Goal: Transaction & Acquisition: Purchase product/service

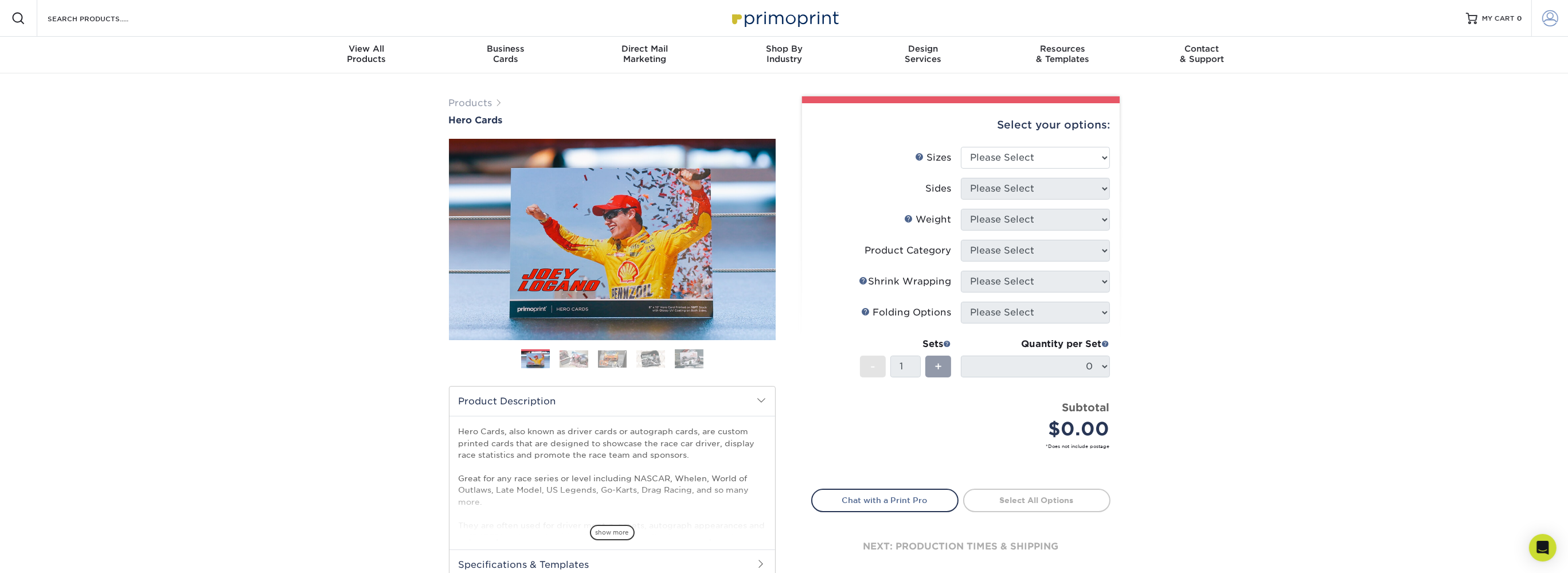
click at [1547, 18] on span at bounding box center [1550, 18] width 16 height 16
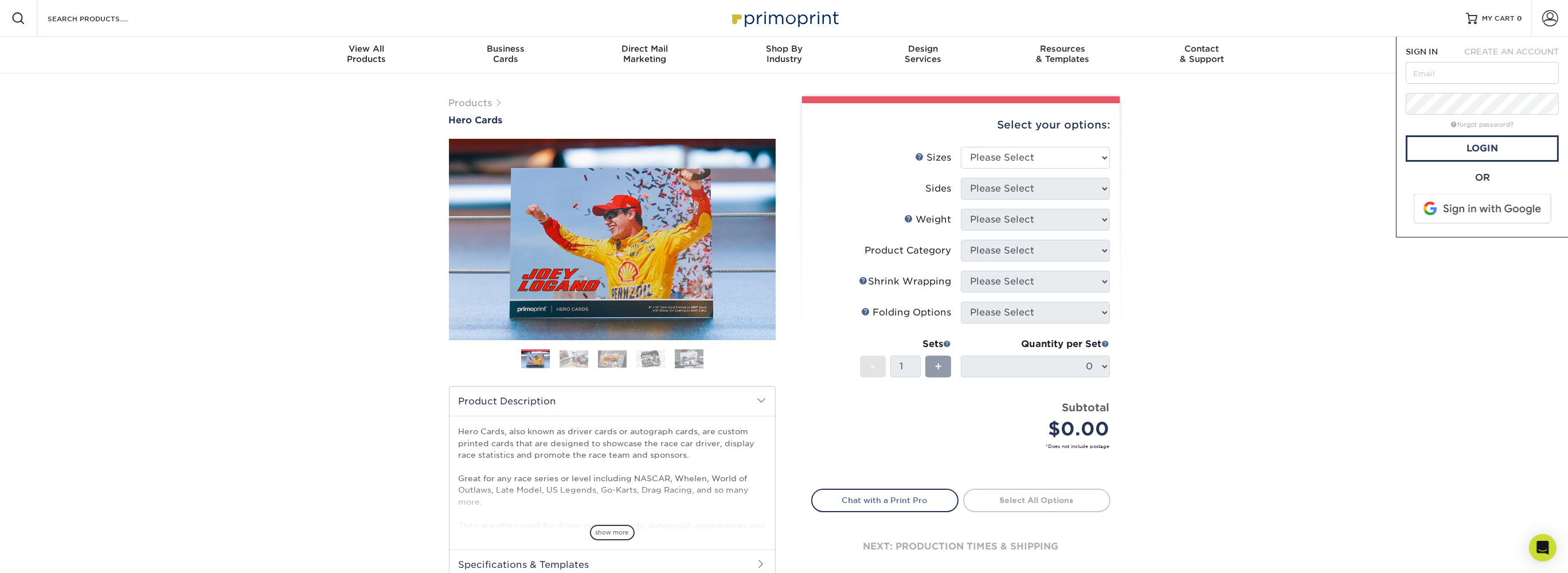
click at [1471, 210] on span at bounding box center [1483, 208] width 146 height 30
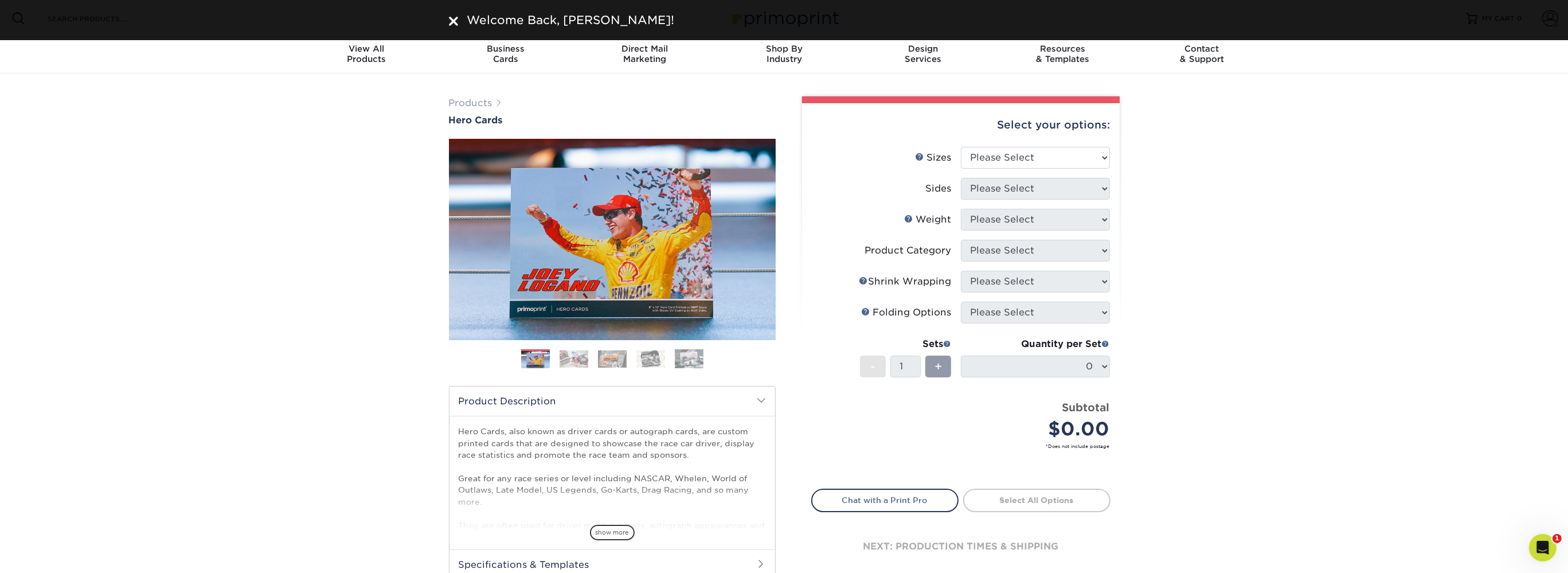
click at [1352, 124] on div "Products Hero Cards Previous Next ," at bounding box center [784, 380] width 1568 height 613
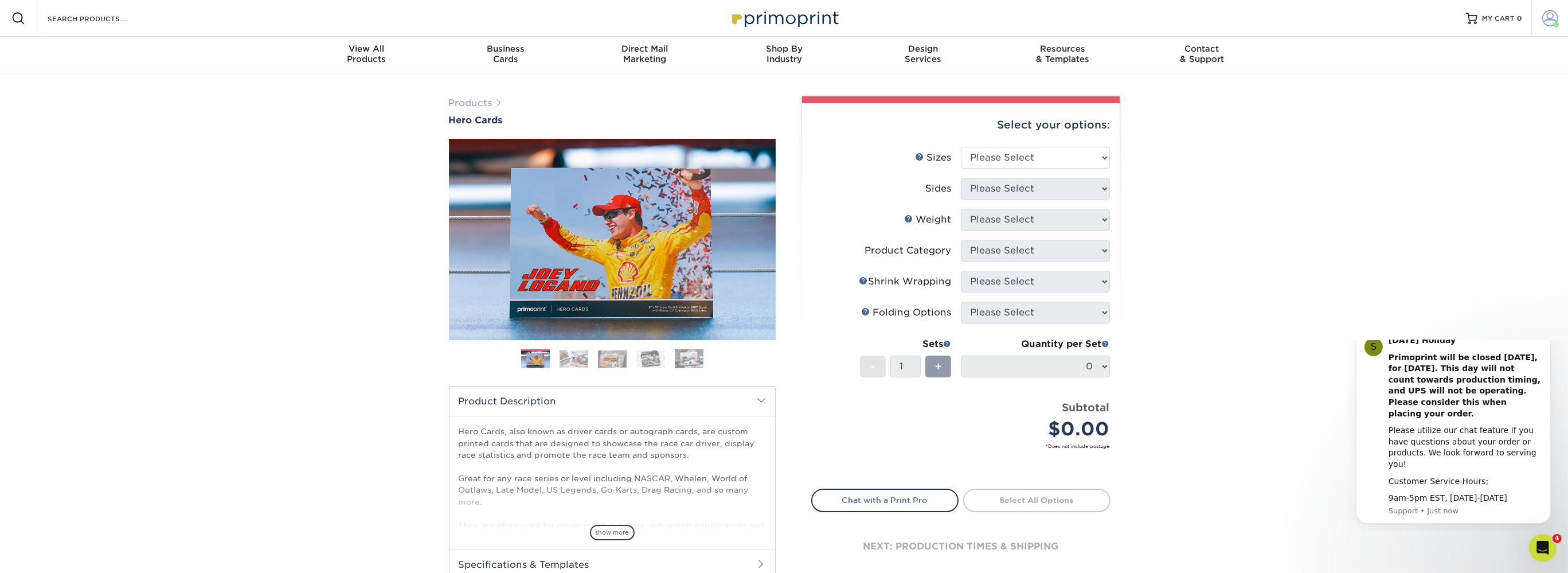
click at [1559, 22] on link "Account" at bounding box center [1550, 18] width 37 height 37
click at [1453, 118] on link "Order History" at bounding box center [1482, 126] width 144 height 16
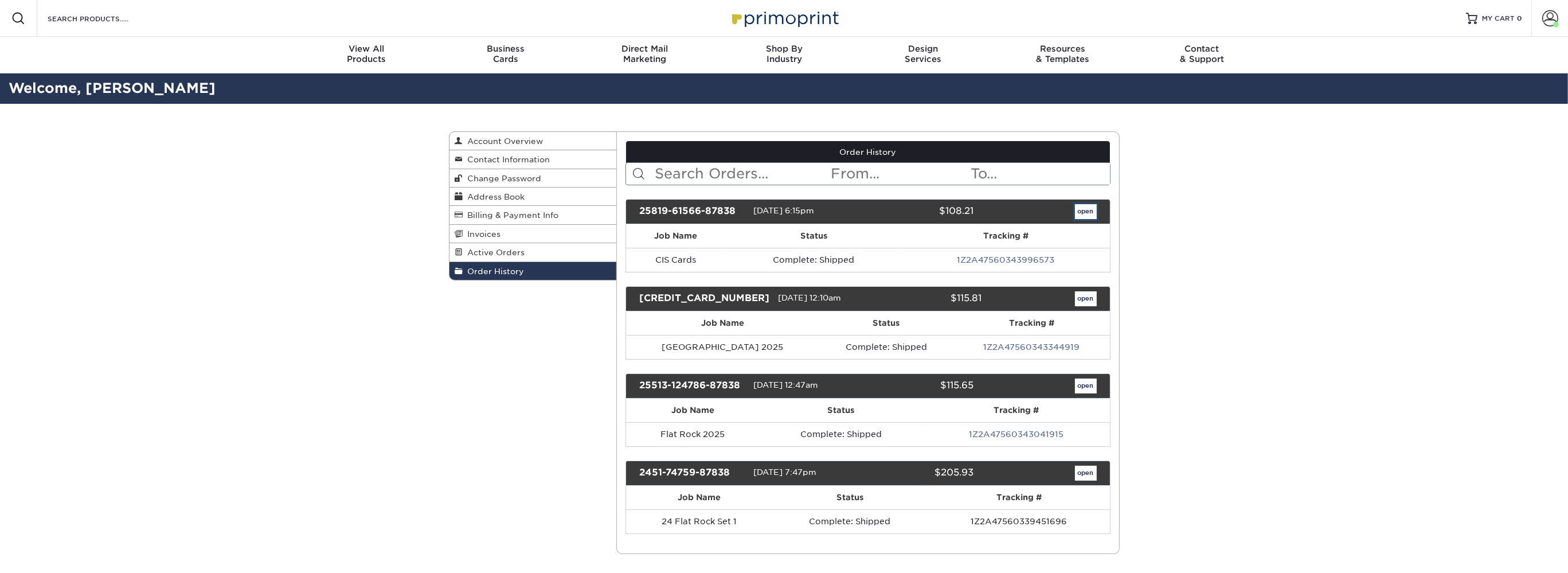
click at [1083, 207] on link "open" at bounding box center [1085, 212] width 22 height 15
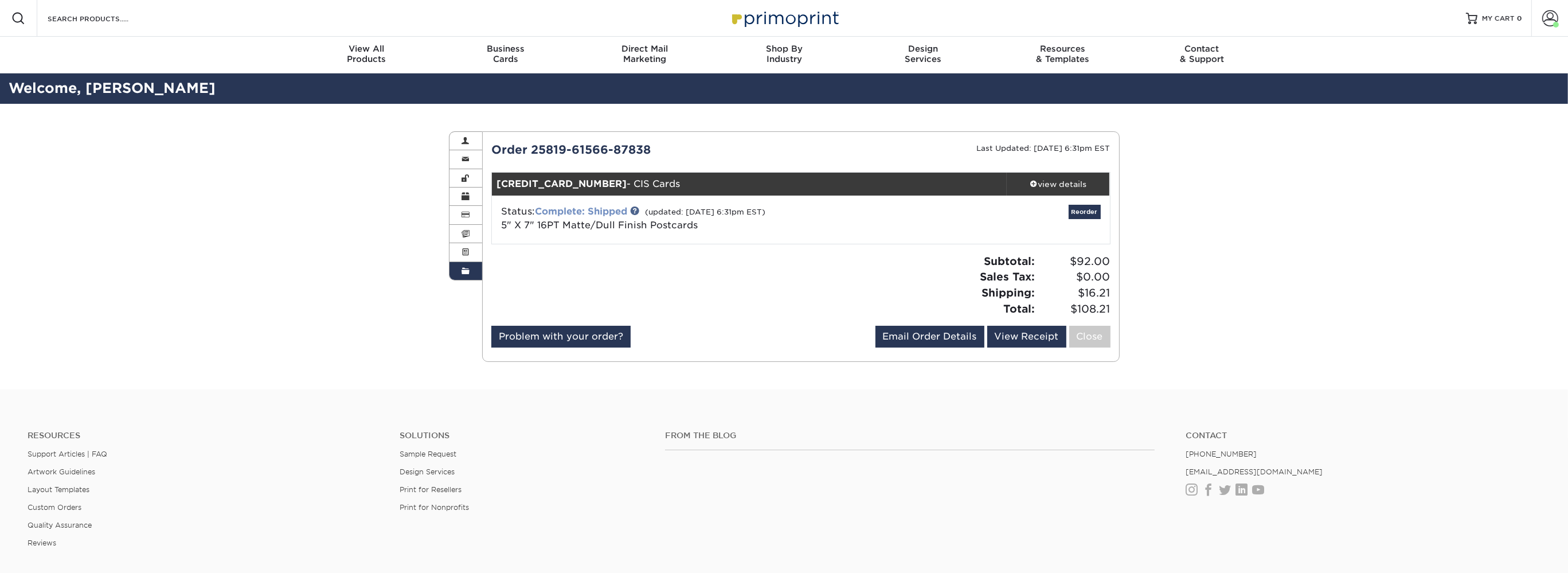
click at [596, 212] on link "Complete: Shipped" at bounding box center [581, 212] width 93 height 11
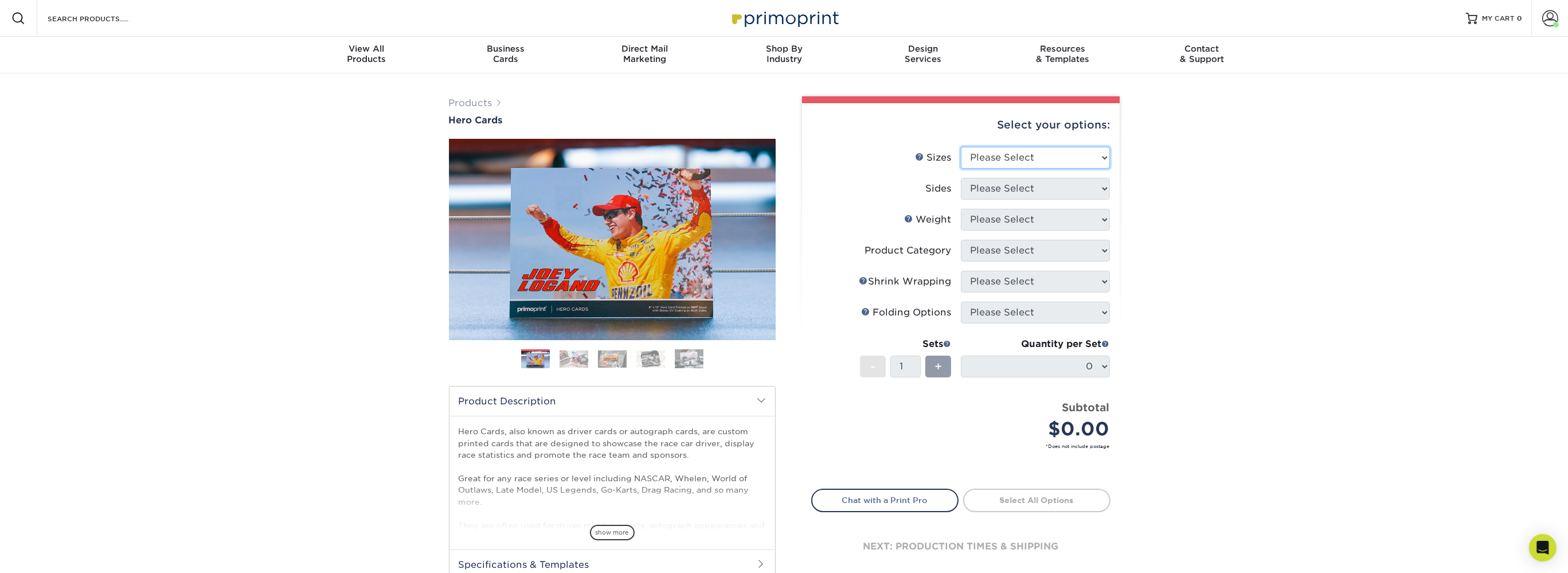
click at [961, 147] on select "Please Select 1.5" x 7" 4" x 6" 5" x 7" 6" x 8" 6" x 8.5" 6" x 9" 7" x 8.5" 7.5…" at bounding box center [1035, 158] width 149 height 22
select select "5.00x7.00"
click option "5" x 7"" at bounding box center [0, 0] width 0 height 0
click at [961, 178] on select "Please Select Print Both Sides Print Front Only" at bounding box center [1035, 189] width 149 height 22
select select "13abbda7-1d64-4f25-8bb2-c179b224825d"
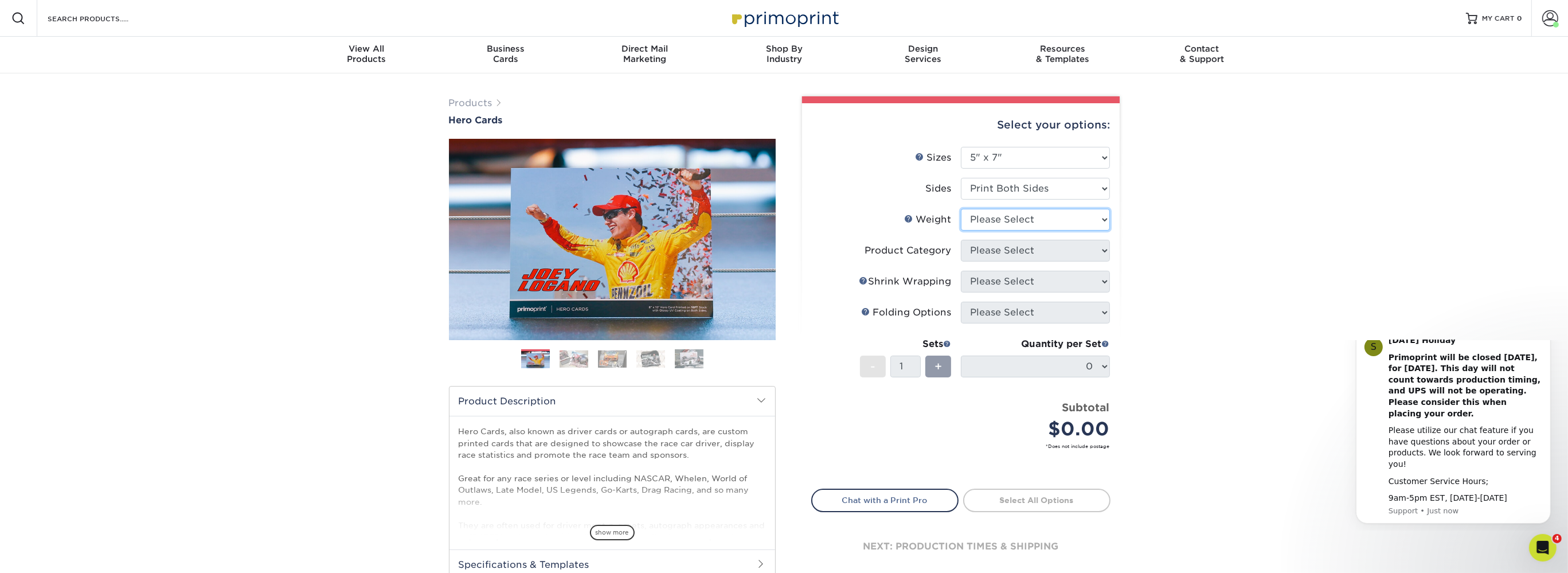
click at [961, 209] on select "Please Select 14PT 16PT 100LB" at bounding box center [1035, 219] width 149 height 22
select select "16PT"
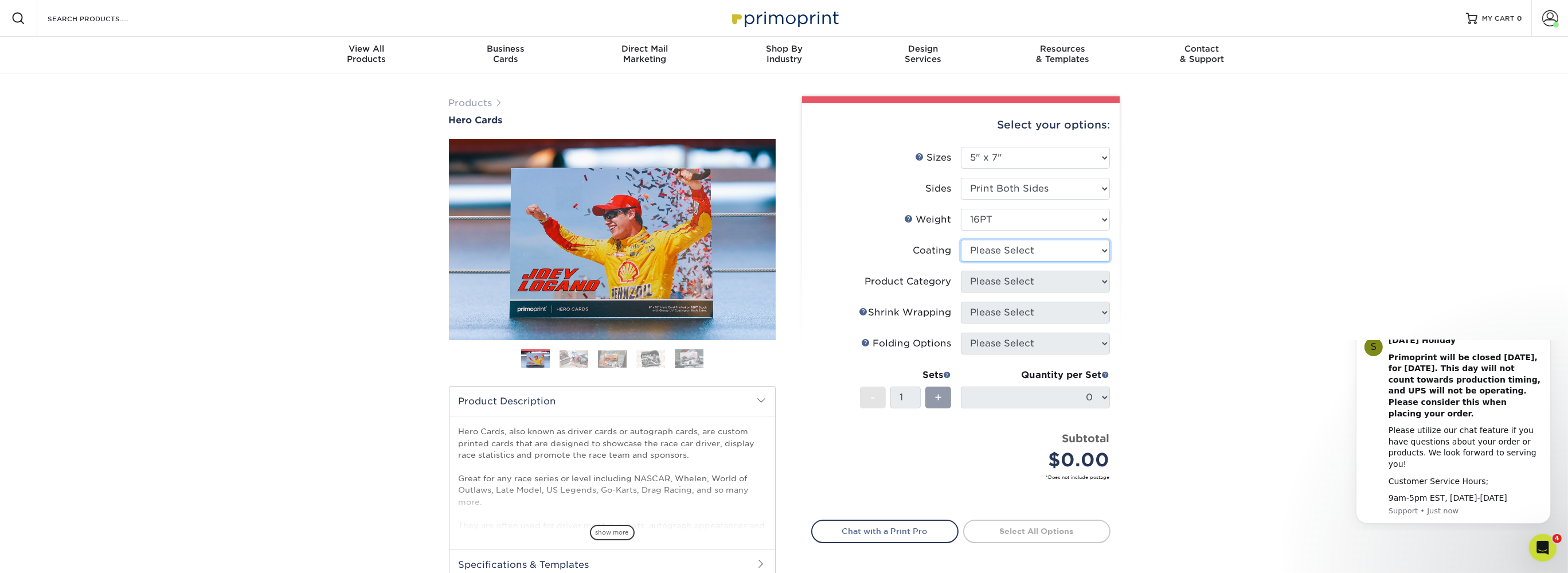
select select "121bb7b5-3b4d-429f-bd8d-bbf80e953313"
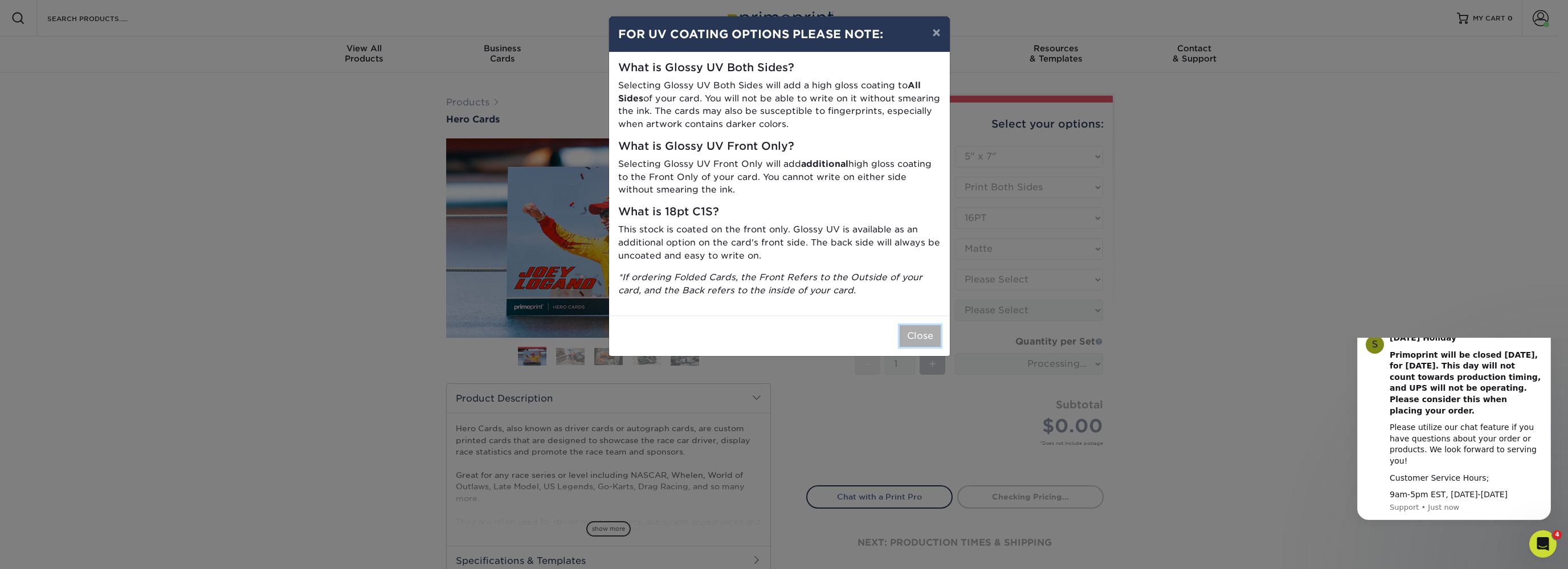
click at [919, 330] on button "Close" at bounding box center [920, 336] width 41 height 22
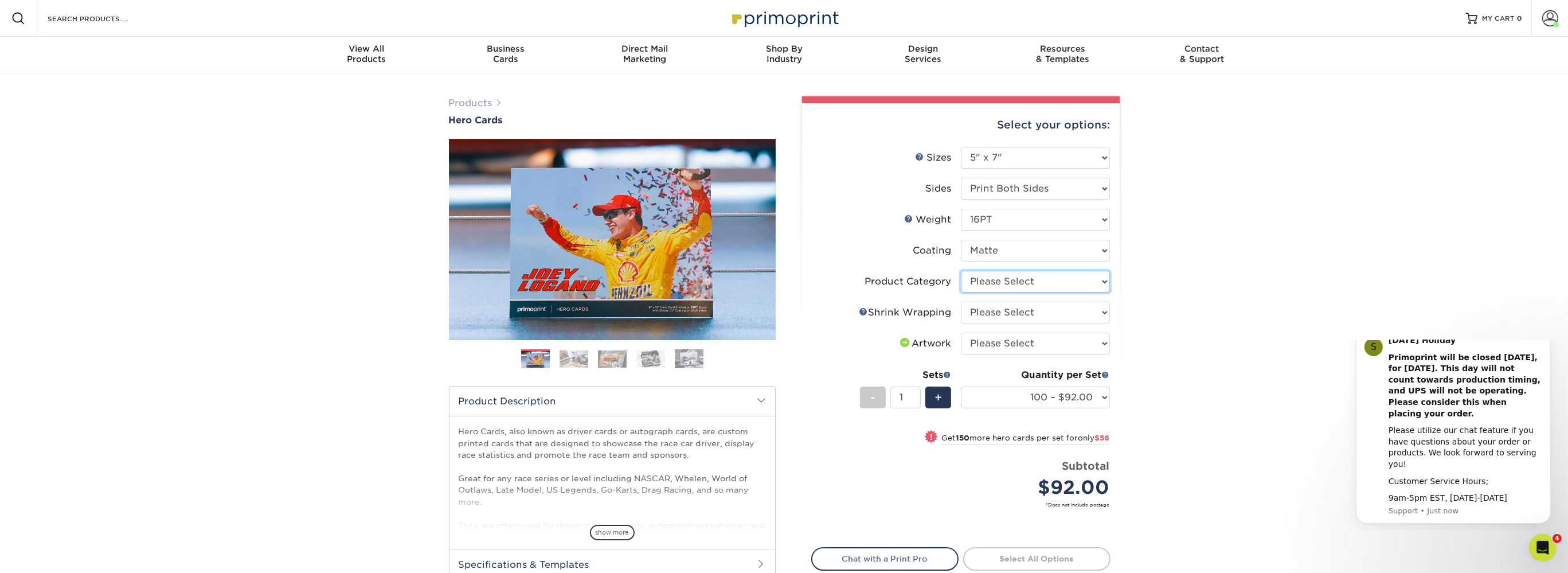
click at [961, 271] on select "Please Select Postcards" at bounding box center [1035, 281] width 149 height 22
select select "9b7272e0-d6c8-4c3c-8e97-d3a1bcdab858"
click option "Postcards" at bounding box center [0, 0] width 0 height 0
click at [961, 302] on select "Please Select No Shrink Wrapping Shrink Wrap 100 Per Package Shrink Wrap 50 Per…" at bounding box center [1035, 312] width 149 height 22
select select "c8749376-e7da-41d0-b3dc-647faf84d907"
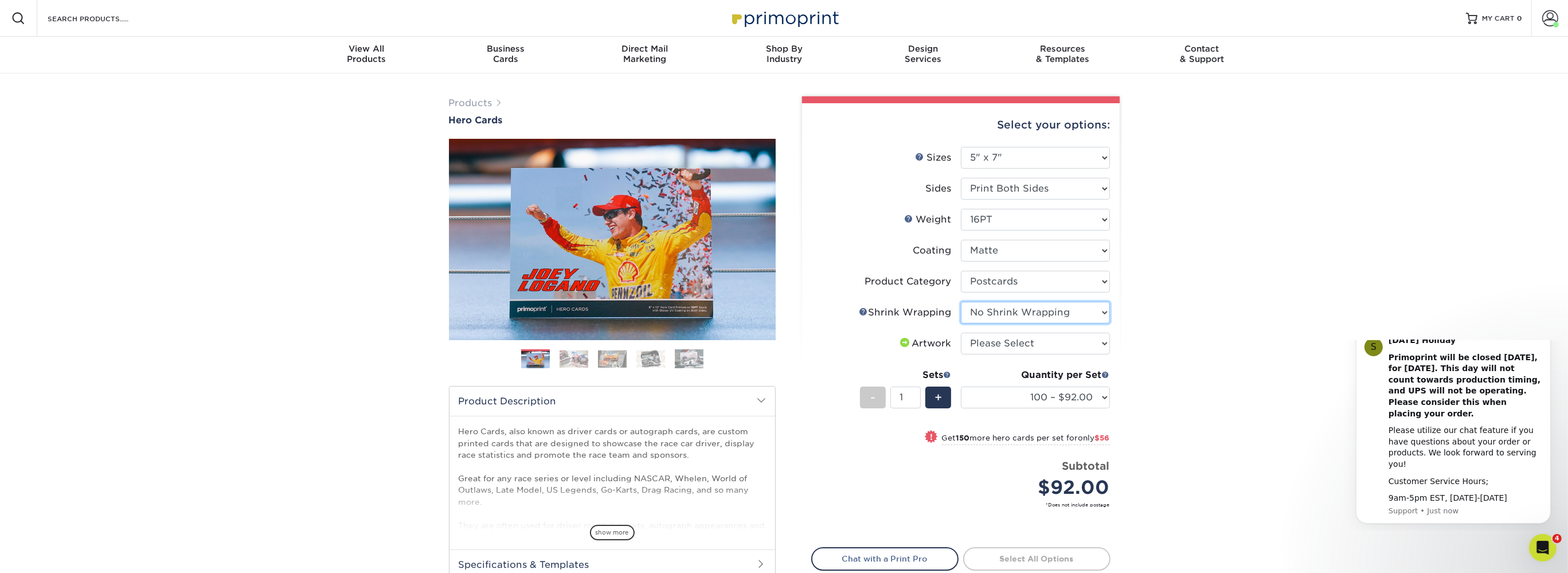
click option "No Shrink Wrapping" at bounding box center [0, 0] width 0 height 0
click at [961, 332] on select "Please Select I will upload files I need a design - $150" at bounding box center [1035, 343] width 149 height 22
select select "upload"
click option "I will upload files" at bounding box center [0, 0] width 0 height 0
click at [961, 387] on select "100 – $92.00 250 – $148.00 500 – $190.00 1000 – $213.00 2500 – $345.00 5000 – $…" at bounding box center [1035, 398] width 149 height 22
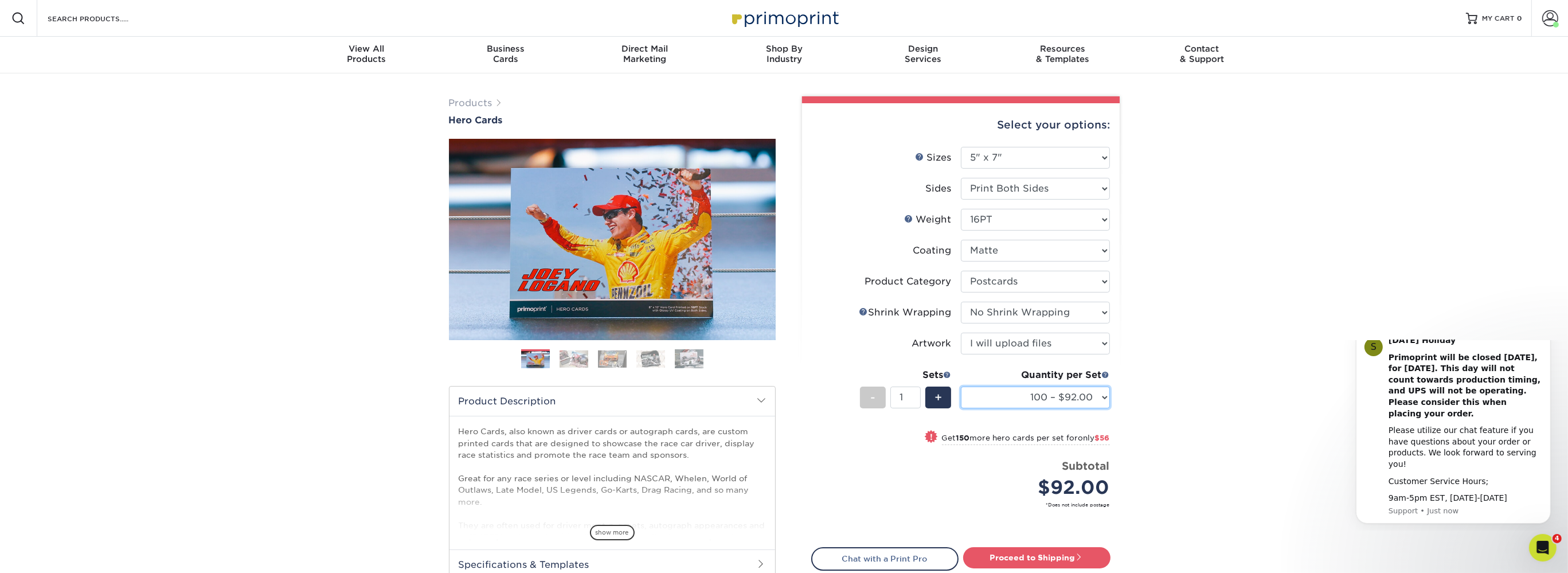
select select "250 – $148.00"
click option "250 – $148.00" at bounding box center [0, 0] width 0 height 0
click at [961, 387] on select "100 – $92.00 250 – $148.00 500 – $190.00 1000 – $213.00 2500 – $345.00 5000 – $…" at bounding box center [1035, 398] width 149 height 22
click at [1038, 398] on select "100 – $92.00 250 – $148.00 500 – $190.00 1000 – $213.00 2500 – $345.00 5000 – $…" at bounding box center [1035, 398] width 149 height 22
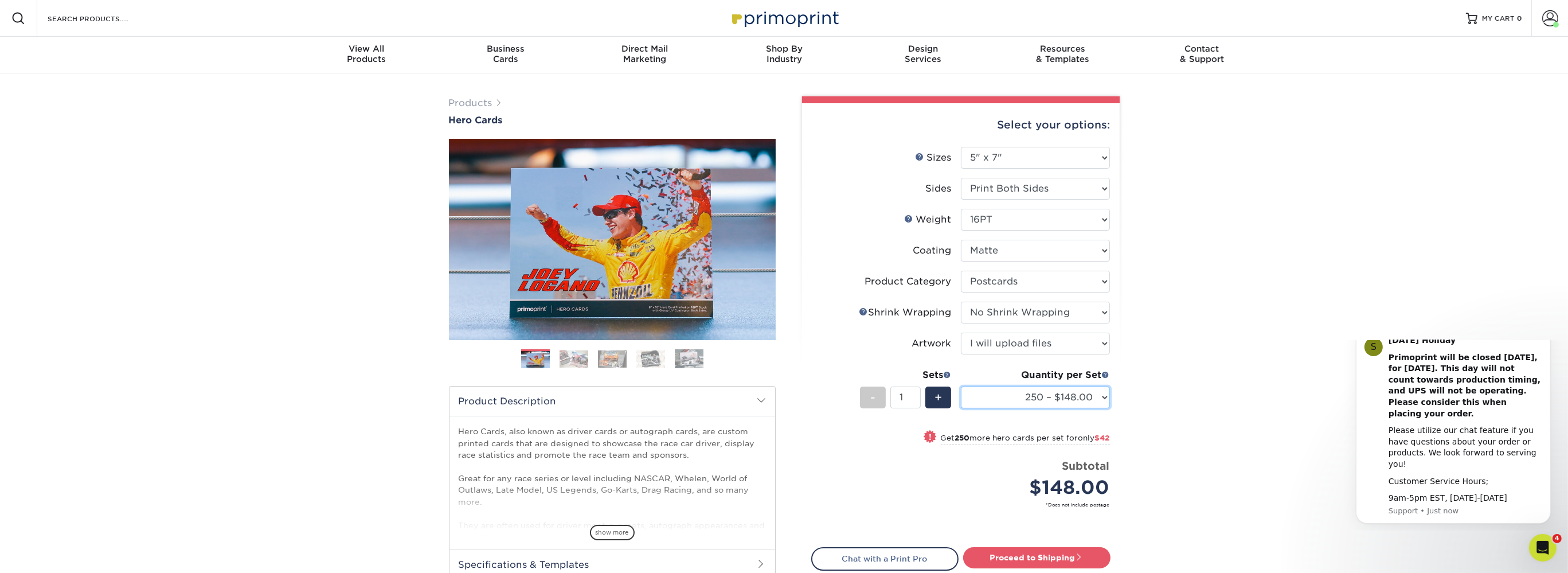
click at [961, 387] on select "100 – $92.00 250 – $148.00 500 – $190.00 1000 – $213.00 2500 – $345.00 5000 – $…" at bounding box center [1035, 398] width 149 height 22
click at [1038, 398] on select "100 – $92.00 250 – $148.00 500 – $190.00 1000 – $213.00 2500 – $345.00 5000 – $…" at bounding box center [1035, 398] width 149 height 22
click at [961, 387] on select "100 – $92.00 250 – $148.00 500 – $190.00 1000 – $213.00 2500 – $345.00 5000 – $…" at bounding box center [1035, 398] width 149 height 22
click at [1038, 398] on select "100 – $92.00 250 – $148.00 500 – $190.00 1000 – $213.00 2500 – $345.00 5000 – $…" at bounding box center [1035, 398] width 149 height 22
click at [961, 387] on select "100 – $92.00 250 – $148.00 500 – $190.00 1000 – $213.00 2500 – $345.00 5000 – $…" at bounding box center [1035, 398] width 149 height 22
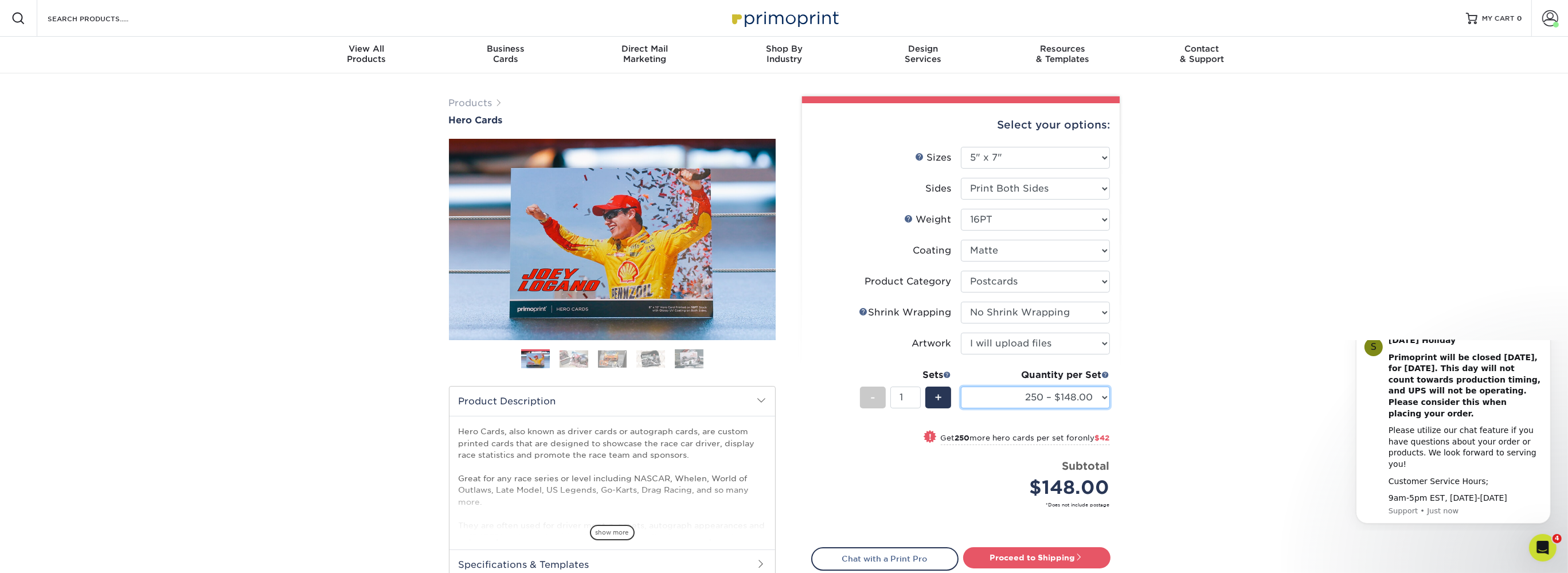
click at [1038, 398] on select "100 – $92.00 250 – $148.00 500 – $190.00 1000 – $213.00 2500 – $345.00 5000 – $…" at bounding box center [1035, 398] width 149 height 22
click at [961, 387] on select "100 – $92.00 250 – $148.00 500 – $190.00 1000 – $213.00 2500 – $345.00 5000 – $…" at bounding box center [1035, 398] width 149 height 22
click at [1038, 398] on select "100 – $92.00 250 – $148.00 500 – $190.00 1000 – $213.00 2500 – $345.00 5000 – $…" at bounding box center [1035, 398] width 149 height 22
click at [961, 387] on select "100 – $92.00 250 – $148.00 500 – $190.00 1000 – $213.00 2500 – $345.00 5000 – $…" at bounding box center [1035, 398] width 149 height 22
click at [1038, 398] on select "100 – $92.00 250 – $148.00 500 – $190.00 1000 – $213.00 2500 – $345.00 5000 – $…" at bounding box center [1035, 398] width 149 height 22
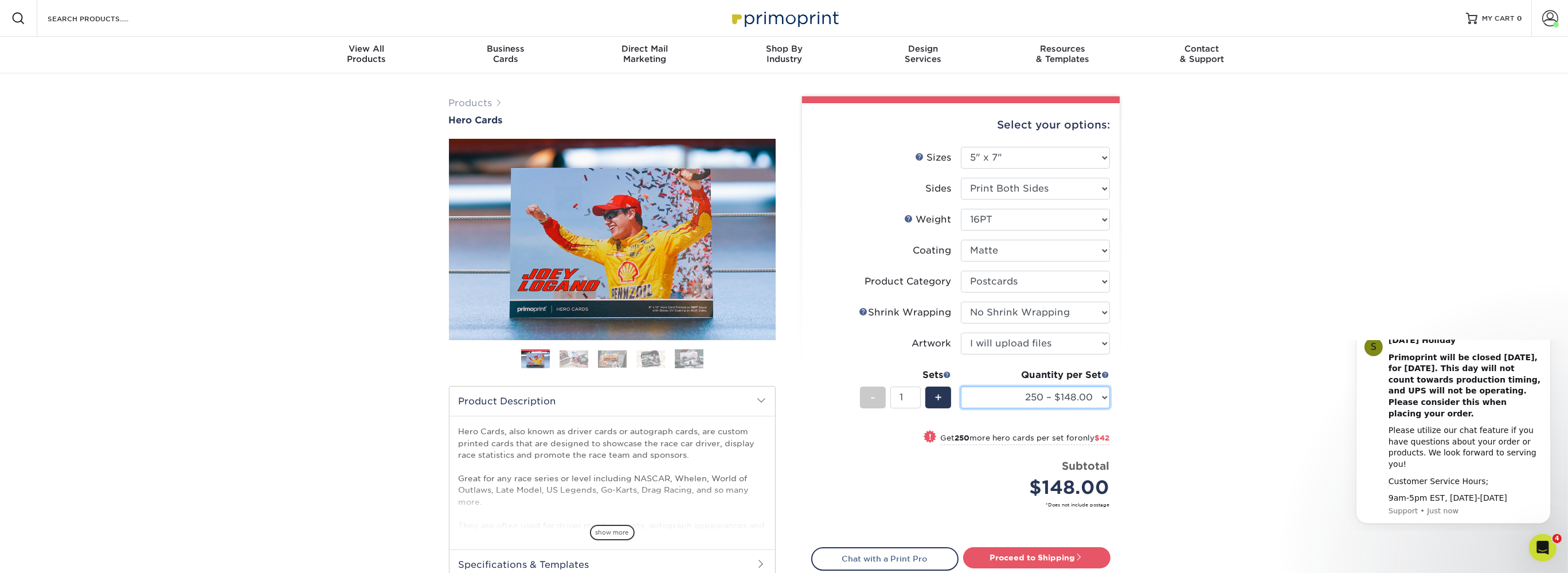
click at [961, 387] on select "100 – $92.00 250 – $148.00 500 – $190.00 1000 – $213.00 2500 – $345.00 5000 – $…" at bounding box center [1035, 398] width 149 height 22
click at [1038, 398] on select "100 – $92.00 250 – $148.00 500 – $190.00 1000 – $213.00 2500 – $345.00 5000 – $…" at bounding box center [1035, 398] width 149 height 22
click at [961, 387] on select "100 – $92.00 250 – $148.00 500 – $190.00 1000 – $213.00 2500 – $345.00 5000 – $…" at bounding box center [1035, 398] width 149 height 22
click at [1038, 398] on select "100 – $92.00 250 – $148.00 500 – $190.00 1000 – $213.00 2500 – $345.00 5000 – $…" at bounding box center [1035, 398] width 149 height 22
click at [961, 387] on select "100 – $92.00 250 – $148.00 500 – $190.00 1000 – $213.00 2500 – $345.00 5000 – $…" at bounding box center [1035, 398] width 149 height 22
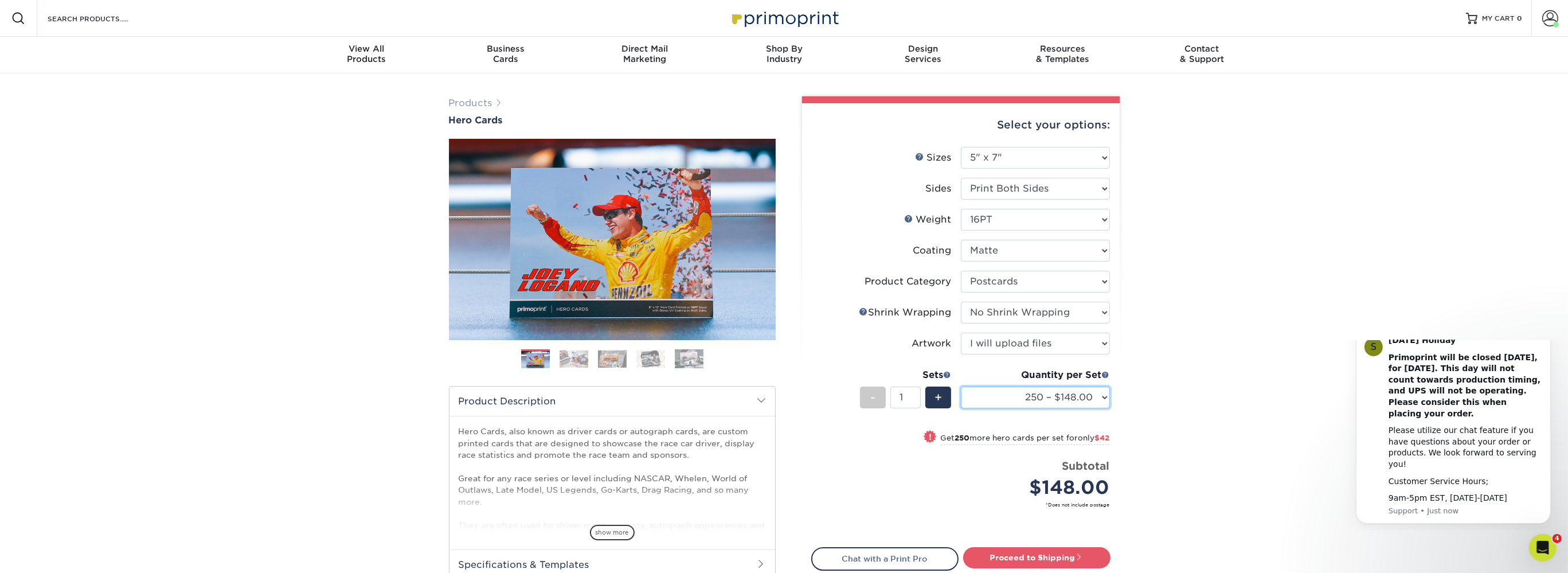
click at [1038, 398] on select "100 – $92.00 250 – $148.00 500 – $190.00 1000 – $213.00 2500 – $345.00 5000 – $…" at bounding box center [1035, 398] width 149 height 22
click at [961, 387] on select "100 – $92.00 250 – $148.00 500 – $190.00 1000 – $213.00 2500 – $345.00 5000 – $…" at bounding box center [1035, 398] width 149 height 22
click at [1038, 398] on select "100 – $92.00 250 – $148.00 500 – $190.00 1000 – $213.00 2500 – $345.00 5000 – $…" at bounding box center [1035, 398] width 149 height 22
click at [961, 387] on select "100 – $92.00 250 – $148.00 500 – $190.00 1000 – $213.00 2500 – $345.00 5000 – $…" at bounding box center [1035, 398] width 149 height 22
click at [1038, 398] on select "100 – $92.00 250 – $148.00 500 – $190.00 1000 – $213.00 2500 – $345.00 5000 – $…" at bounding box center [1035, 398] width 149 height 22
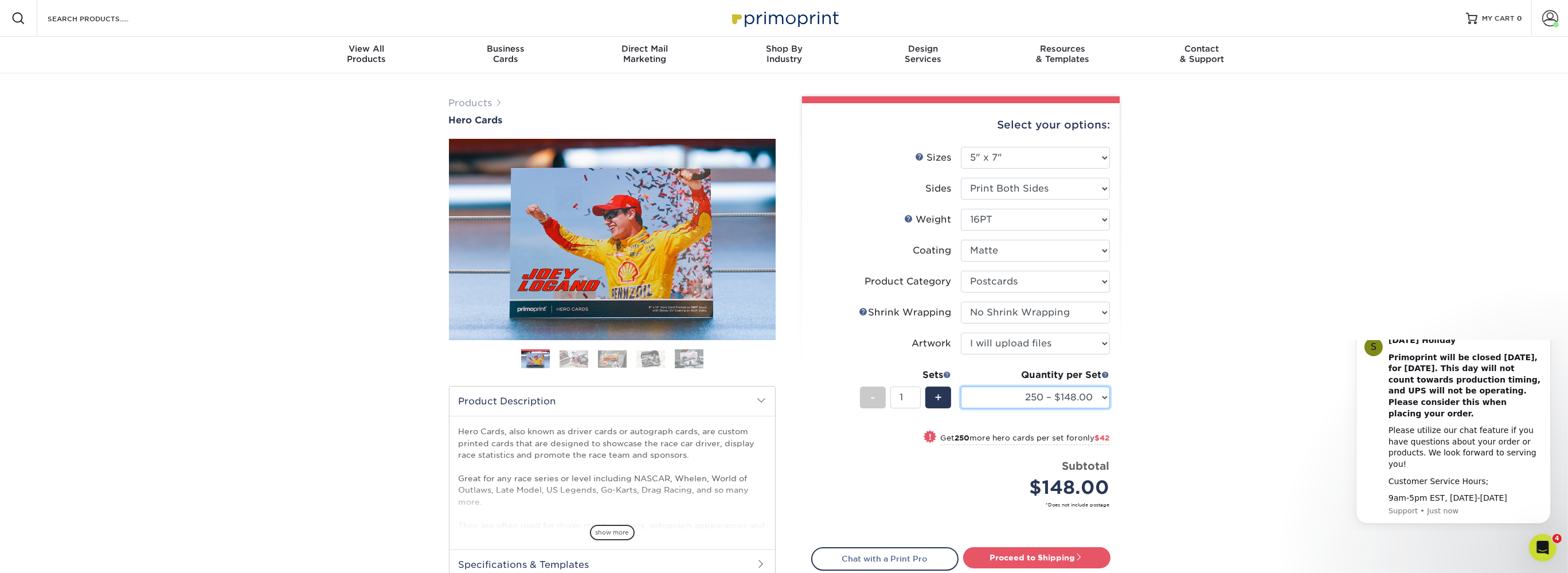
click at [961, 387] on select "100 – $92.00 250 – $148.00 500 – $190.00 1000 – $213.00 2500 – $345.00 5000 – $…" at bounding box center [1035, 398] width 149 height 22
click at [1038, 398] on select "100 – $92.00 250 – $148.00 500 – $190.00 1000 – $213.00 2500 – $345.00 5000 – $…" at bounding box center [1035, 398] width 149 height 22
click at [961, 387] on select "100 – $92.00 250 – $148.00 500 – $190.00 1000 – $213.00 2500 – $345.00 5000 – $…" at bounding box center [1035, 398] width 149 height 22
click at [1038, 398] on select "100 – $92.00 250 – $148.00 500 – $190.00 1000 – $213.00 2500 – $345.00 5000 – $…" at bounding box center [1035, 398] width 149 height 22
click at [961, 387] on select "100 – $92.00 250 – $148.00 500 – $190.00 1000 – $213.00 2500 – $345.00 5000 – $…" at bounding box center [1035, 398] width 149 height 22
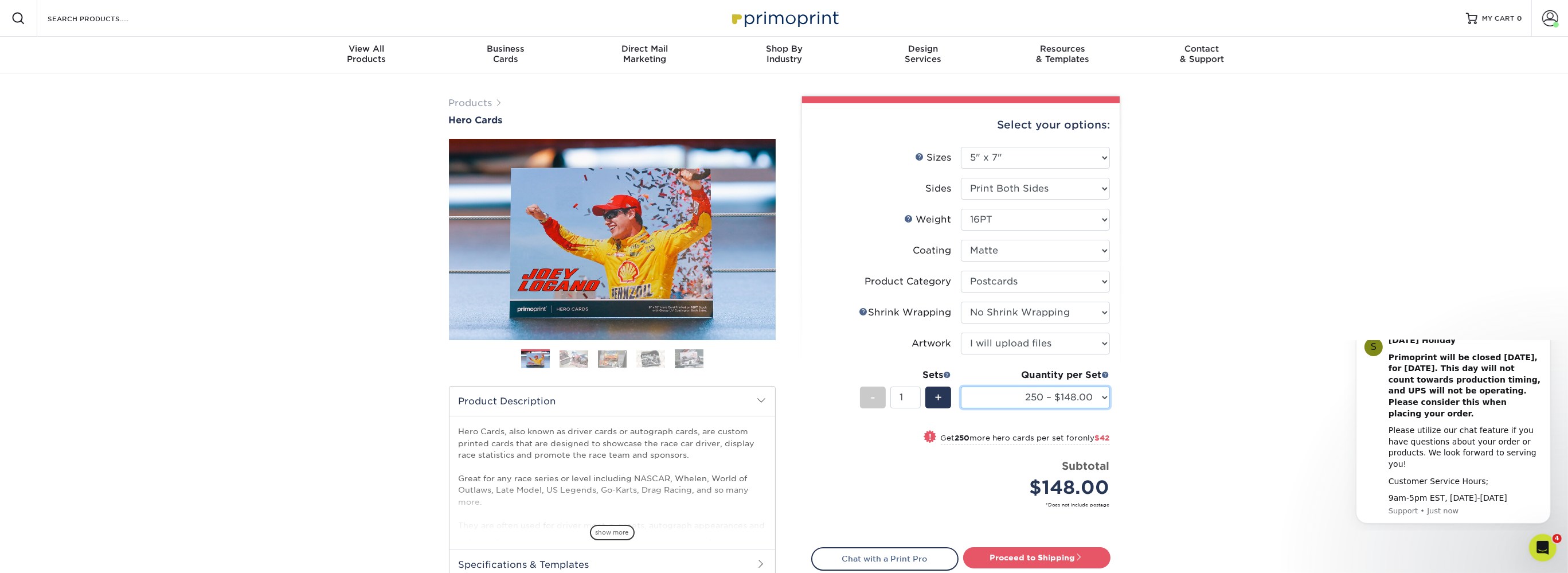
click at [1038, 398] on select "100 – $92.00 250 – $148.00 500 – $190.00 1000 – $213.00 2500 – $345.00 5000 – $…" at bounding box center [1035, 398] width 149 height 22
click at [961, 387] on select "100 – $92.00 250 – $148.00 500 – $190.00 1000 – $213.00 2500 – $345.00 5000 – $…" at bounding box center [1035, 398] width 149 height 22
click at [1038, 398] on select "100 – $92.00 250 – $148.00 500 – $190.00 1000 – $213.00 2500 – $345.00 5000 – $…" at bounding box center [1035, 398] width 149 height 22
click at [961, 387] on select "100 – $92.00 250 – $148.00 500 – $190.00 1000 – $213.00 2500 – $345.00 5000 – $…" at bounding box center [1035, 398] width 149 height 22
click at [1038, 398] on select "100 – $92.00 250 – $148.00 500 – $190.00 1000 – $213.00 2500 – $345.00 5000 – $…" at bounding box center [1035, 398] width 149 height 22
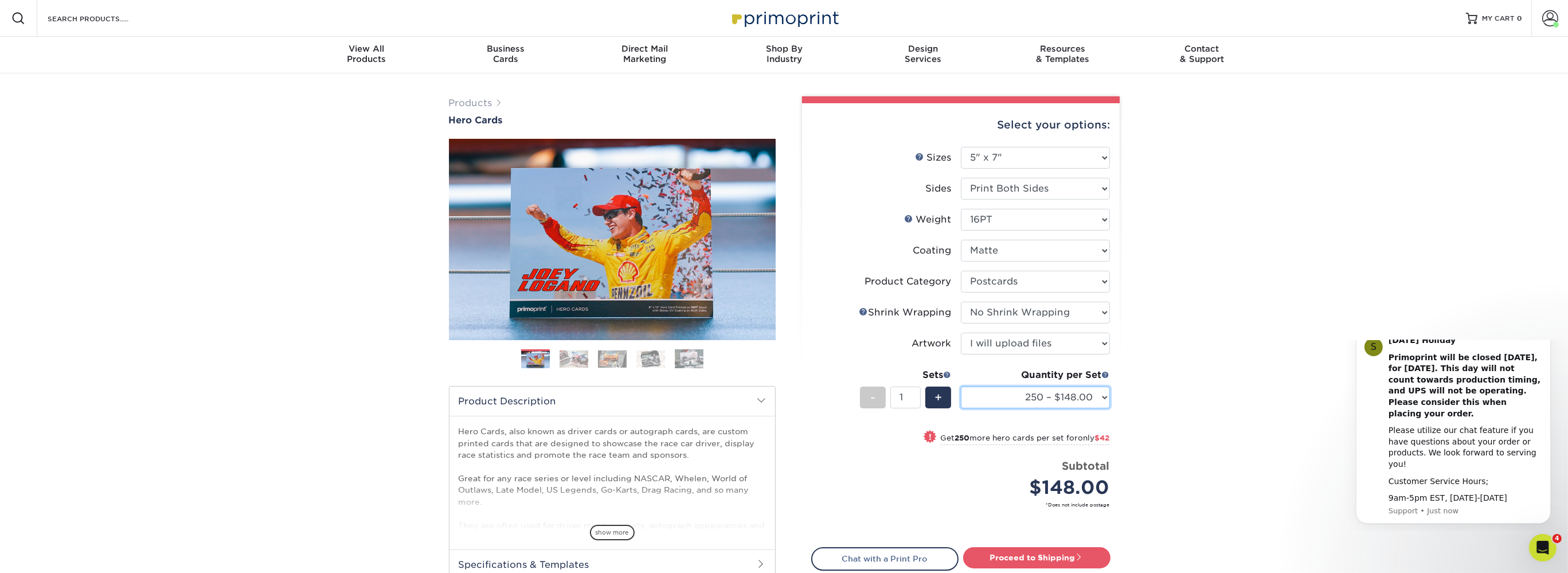
click at [961, 387] on select "100 – $92.00 250 – $148.00 500 – $190.00 1000 – $213.00 2500 – $345.00 5000 – $…" at bounding box center [1035, 398] width 149 height 22
click at [1038, 398] on select "100 – $92.00 250 – $148.00 500 – $190.00 1000 – $213.00 2500 – $345.00 5000 – $…" at bounding box center [1035, 398] width 149 height 22
click at [961, 387] on select "100 – $92.00 250 – $148.00 500 – $190.00 1000 – $213.00 2500 – $345.00 5000 – $…" at bounding box center [1035, 398] width 149 height 22
click at [1038, 398] on select "100 – $92.00 250 – $148.00 500 – $190.00 1000 – $213.00 2500 – $345.00 5000 – $…" at bounding box center [1035, 398] width 149 height 22
click at [961, 387] on select "100 – $92.00 250 – $148.00 500 – $190.00 1000 – $213.00 2500 – $345.00 5000 – $…" at bounding box center [1035, 398] width 149 height 22
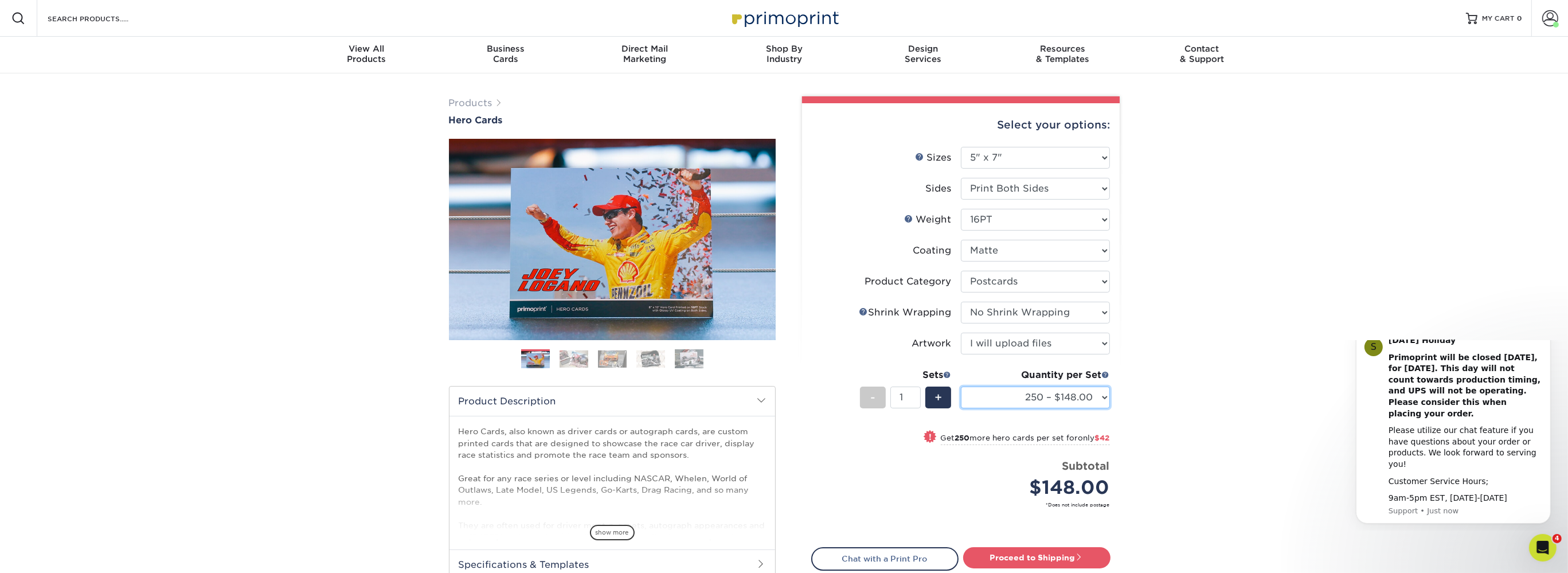
click at [1038, 398] on select "100 – $92.00 250 – $148.00 500 – $190.00 1000 – $213.00 2500 – $345.00 5000 – $…" at bounding box center [1035, 398] width 149 height 22
click at [961, 387] on select "100 – $92.00 250 – $148.00 500 – $190.00 1000 – $213.00 2500 – $345.00 5000 – $…" at bounding box center [1035, 398] width 149 height 22
click at [1038, 398] on select "100 – $92.00 250 – $148.00 500 – $190.00 1000 – $213.00 2500 – $345.00 5000 – $…" at bounding box center [1035, 398] width 149 height 22
click at [961, 387] on select "100 – $92.00 250 – $148.00 500 – $190.00 1000 – $213.00 2500 – $345.00 5000 – $…" at bounding box center [1035, 398] width 149 height 22
click at [1038, 398] on select "100 – $92.00 250 – $148.00 500 – $190.00 1000 – $213.00 2500 – $345.00 5000 – $…" at bounding box center [1035, 398] width 149 height 22
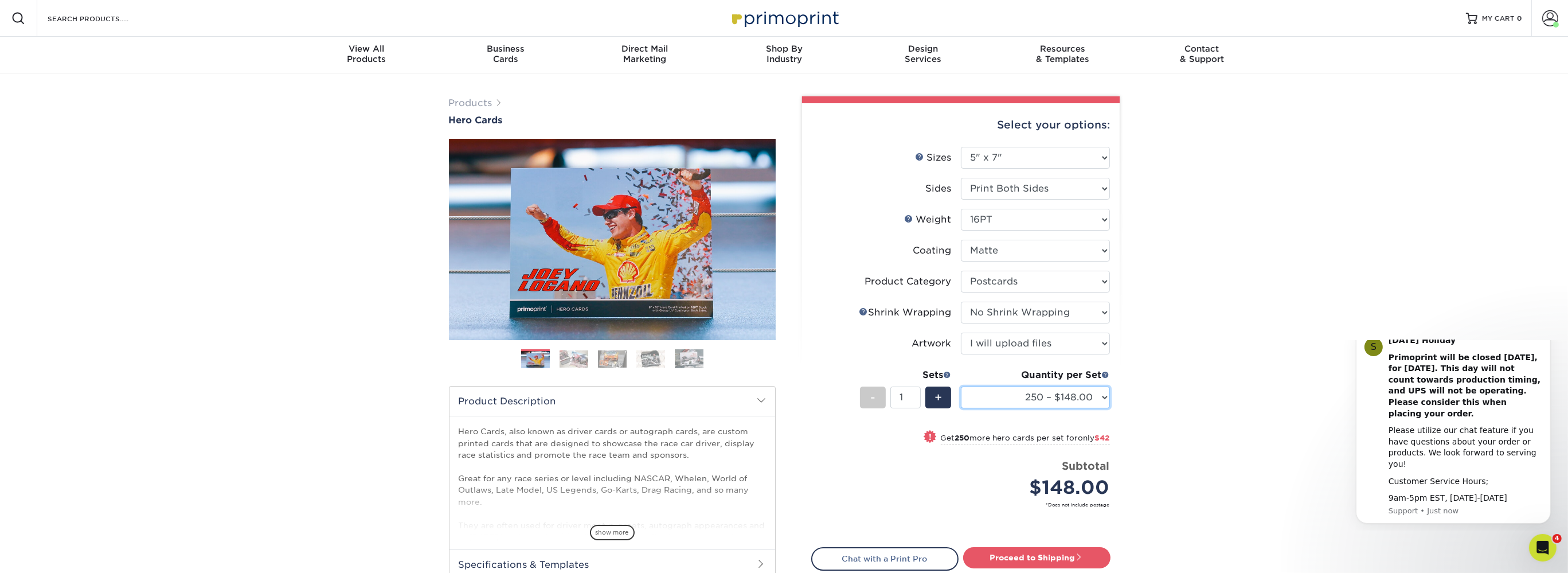
click at [961, 387] on select "100 – $92.00 250 – $148.00 500 – $190.00 1000 – $213.00 2500 – $345.00 5000 – $…" at bounding box center [1035, 398] width 149 height 22
click at [1038, 398] on select "100 – $92.00 250 – $148.00 500 – $190.00 1000 – $213.00 2500 – $345.00 5000 – $…" at bounding box center [1035, 398] width 149 height 22
click at [961, 387] on select "100 – $92.00 250 – $148.00 500 – $190.00 1000 – $213.00 2500 – $345.00 5000 – $…" at bounding box center [1035, 398] width 149 height 22
click at [1038, 398] on select "100 – $92.00 250 – $148.00 500 – $190.00 1000 – $213.00 2500 – $345.00 5000 – $…" at bounding box center [1035, 398] width 149 height 22
click at [961, 387] on select "100 – $92.00 250 – $148.00 500 – $190.00 1000 – $213.00 2500 – $345.00 5000 – $…" at bounding box center [1035, 398] width 149 height 22
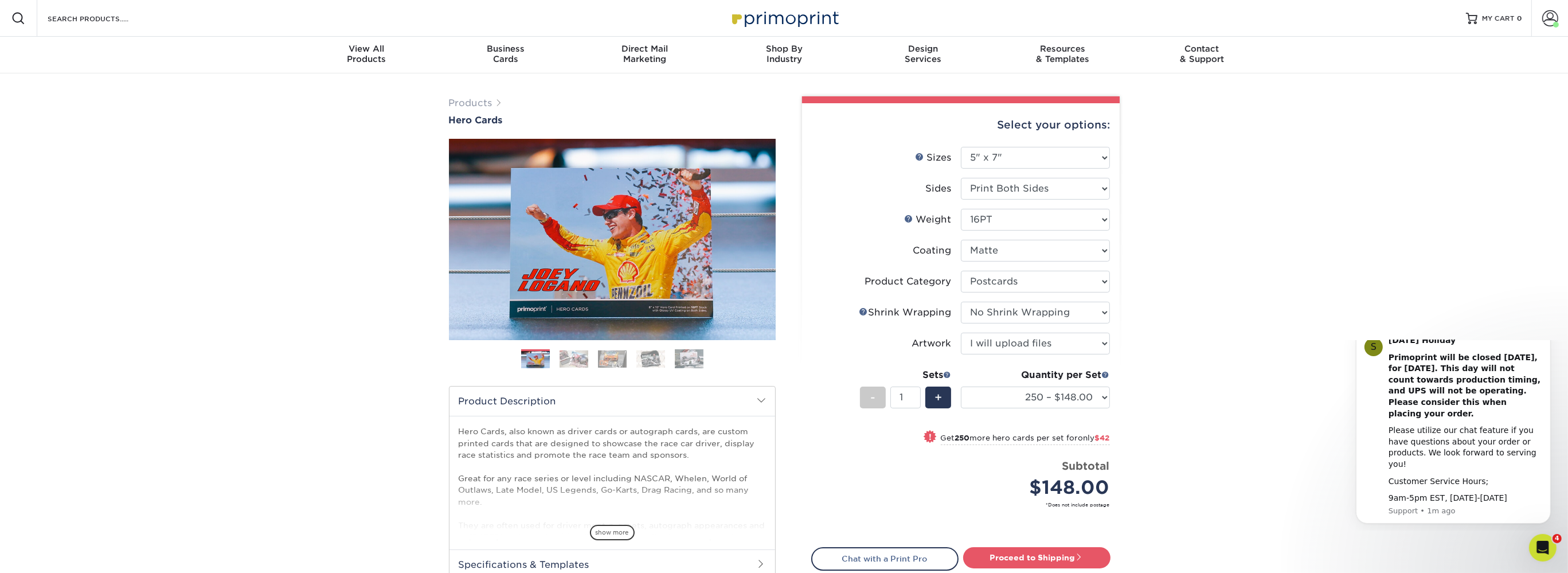
click at [1183, 252] on div "Products Hero Cards Previous Next ," at bounding box center [784, 380] width 1568 height 613
click at [961, 387] on select "100 – $92.00 250 – $148.00 500 – $190.00 1000 – $213.00 2500 – $345.00 5000 – $…" at bounding box center [1035, 398] width 149 height 22
